Goal: Book appointment/travel/reservation

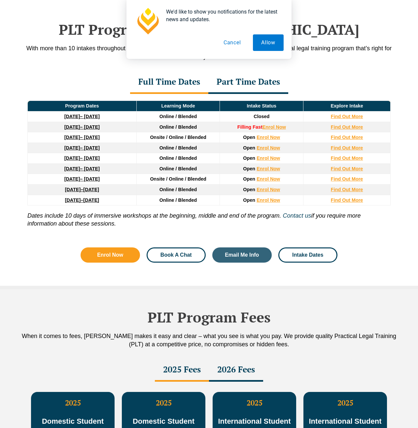
click at [176, 257] on span "Book A Chat" at bounding box center [176, 254] width 31 height 5
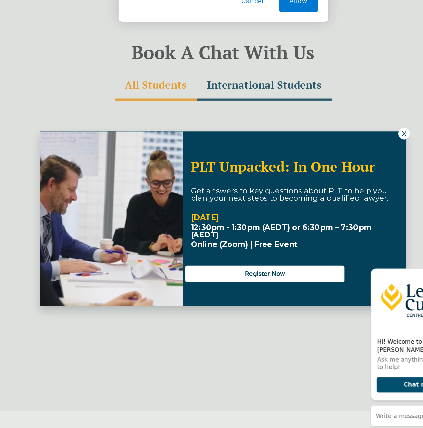
click at [355, 147] on icon at bounding box center [354, 147] width 6 height 6
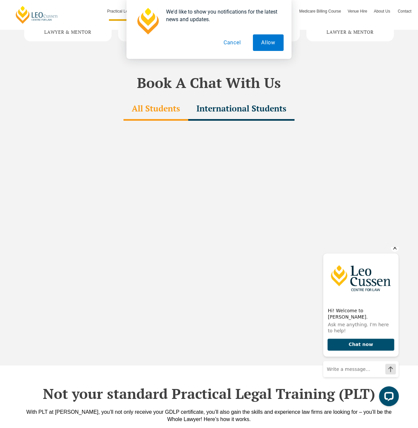
click at [396, 251] on icon "Hide greeting" at bounding box center [395, 247] width 8 height 8
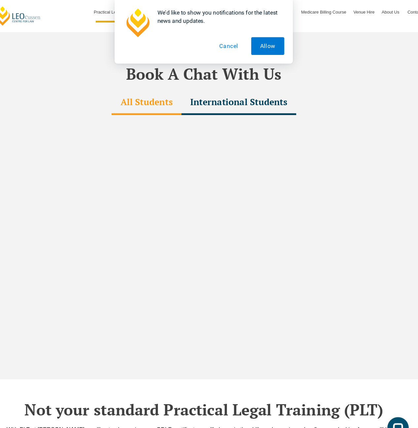
scroll to position [1978, 0]
